Goal: Check status

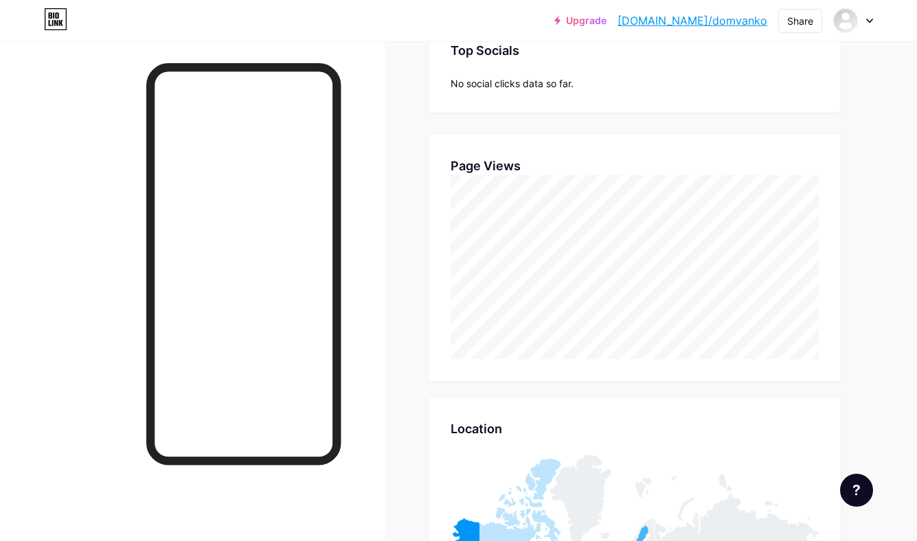
scroll to position [541, 917]
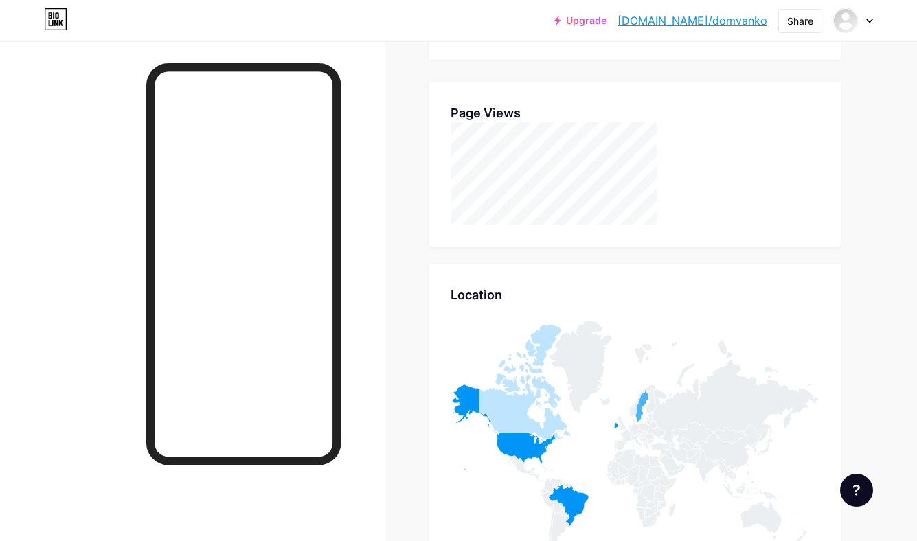
scroll to position [460, 0]
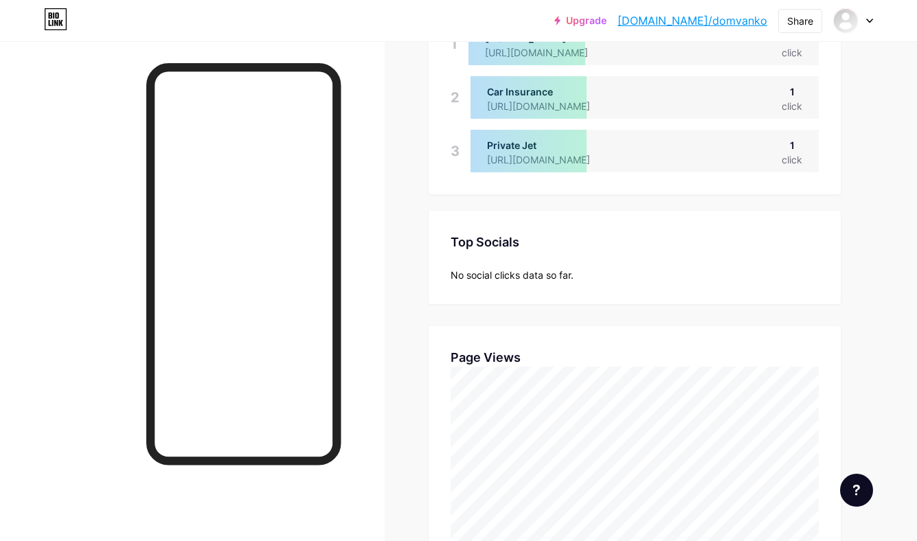
scroll to position [199, 0]
